Goal: Information Seeking & Learning: Learn about a topic

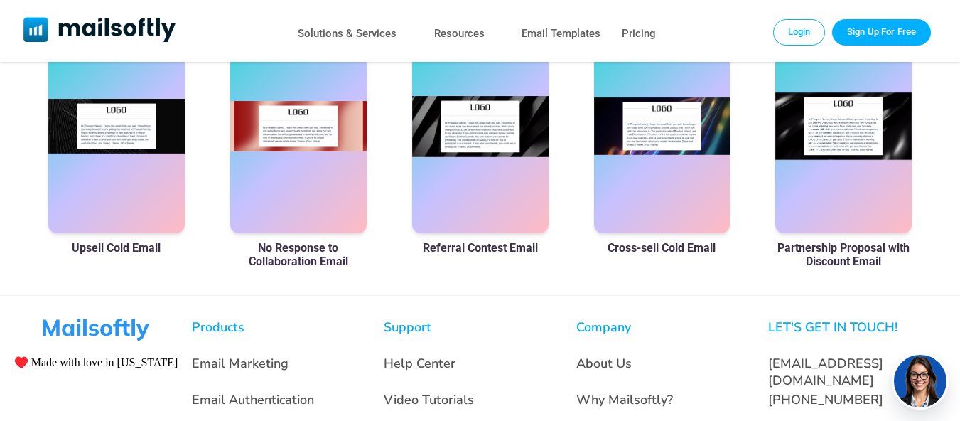
scroll to position [955, 0]
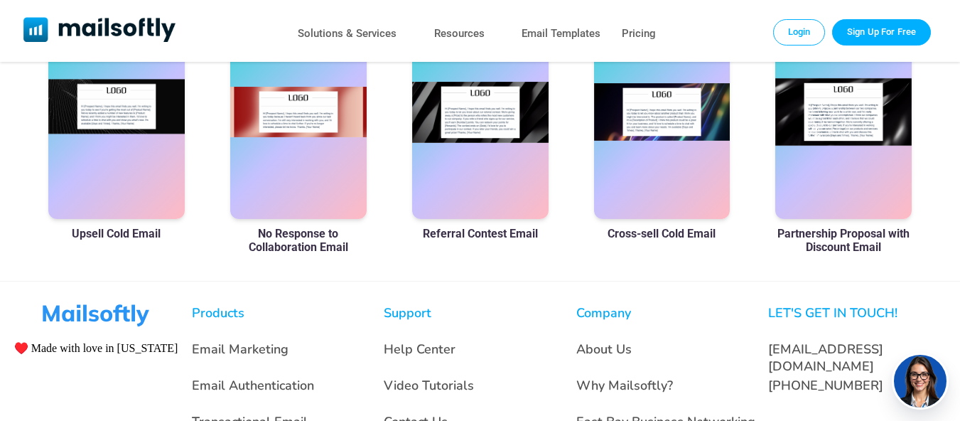
click at [132, 156] on div at bounding box center [116, 112] width 136 height 213
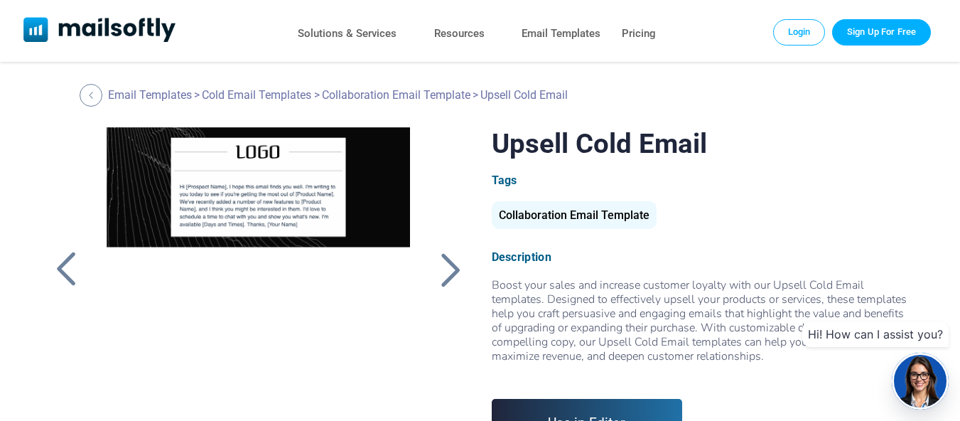
drag, startPoint x: 966, startPoint y: 87, endPoint x: 905, endPoint y: -6, distance: 111.1
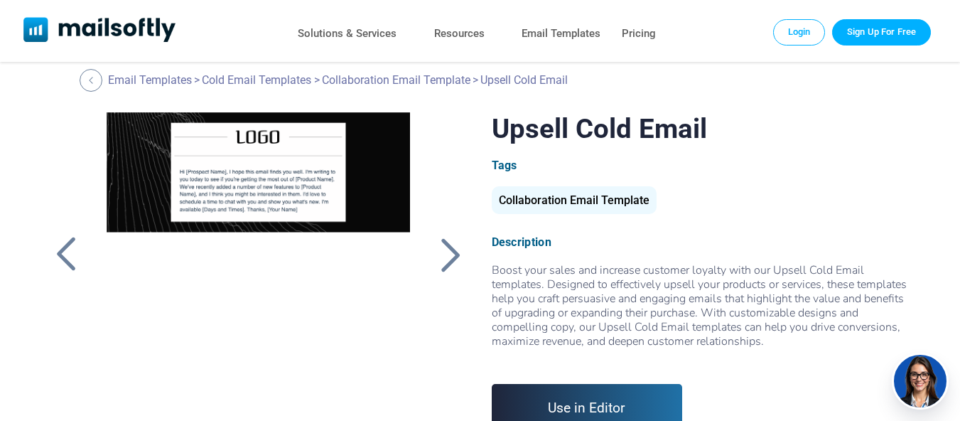
scroll to position [383, 0]
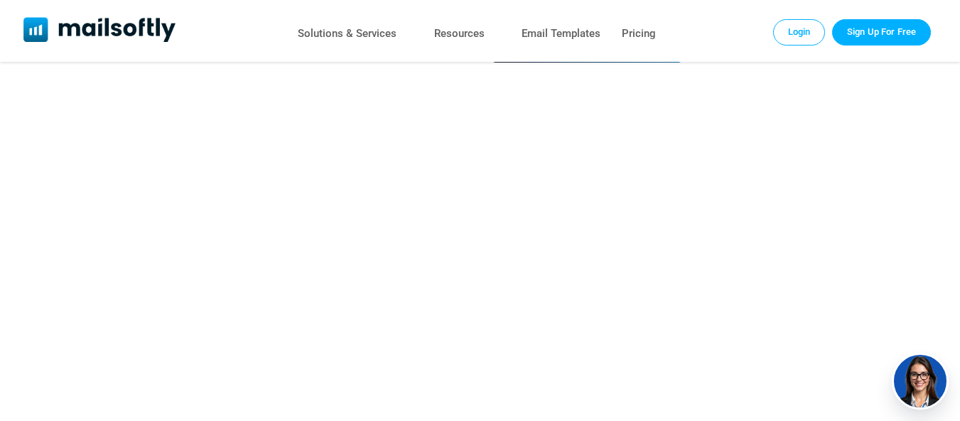
click at [951, 69] on div "Upsell Cold Email Tags Collaboration Email Template Description" at bounding box center [480, 291] width 960 height 1123
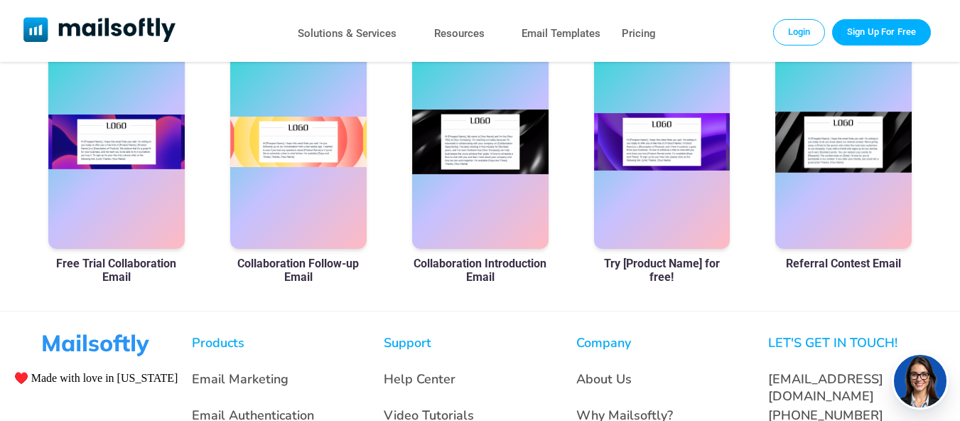
scroll to position [867, 0]
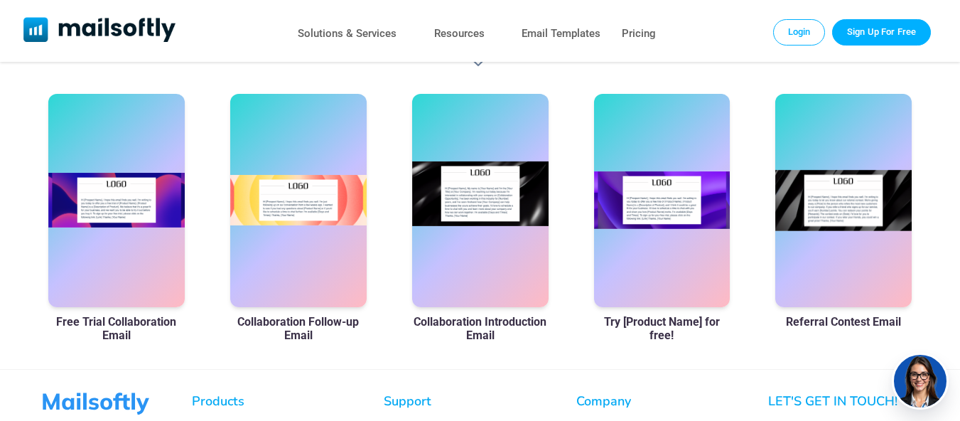
click at [477, 212] on div at bounding box center [480, 200] width 136 height 213
